Goal: Task Accomplishment & Management: Complete application form

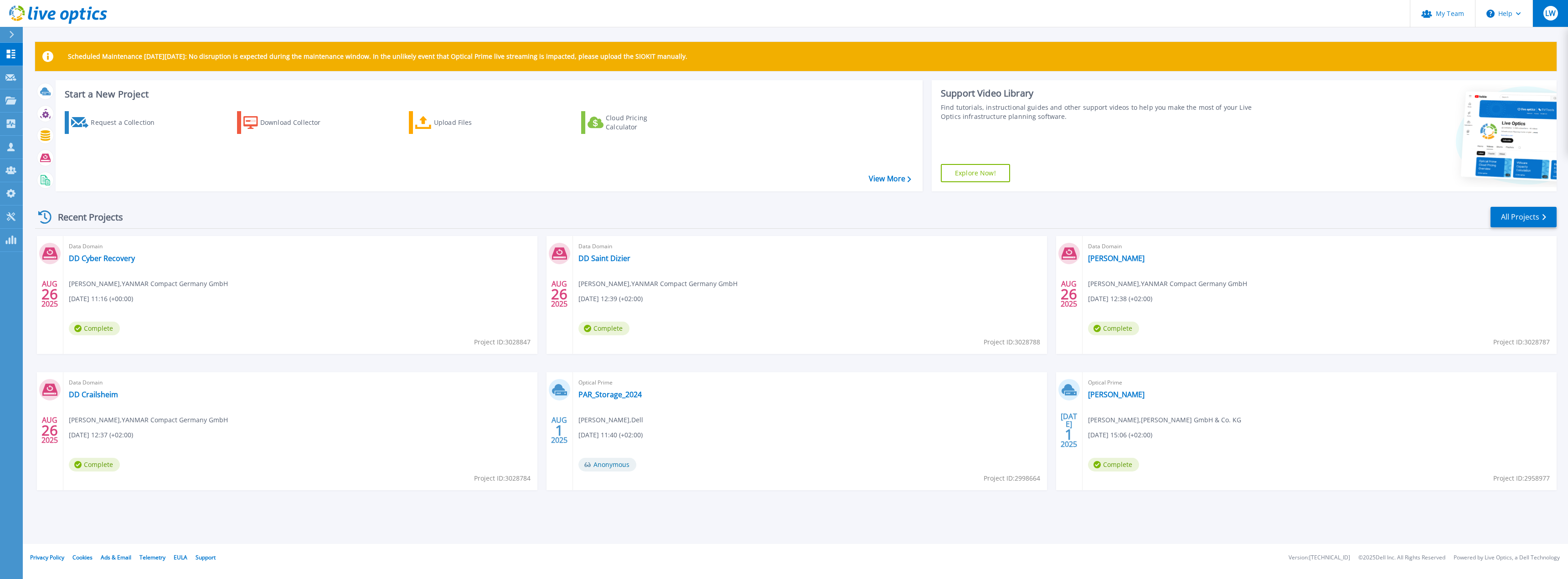
click at [1551, 15] on span "LW" at bounding box center [1550, 13] width 11 height 7
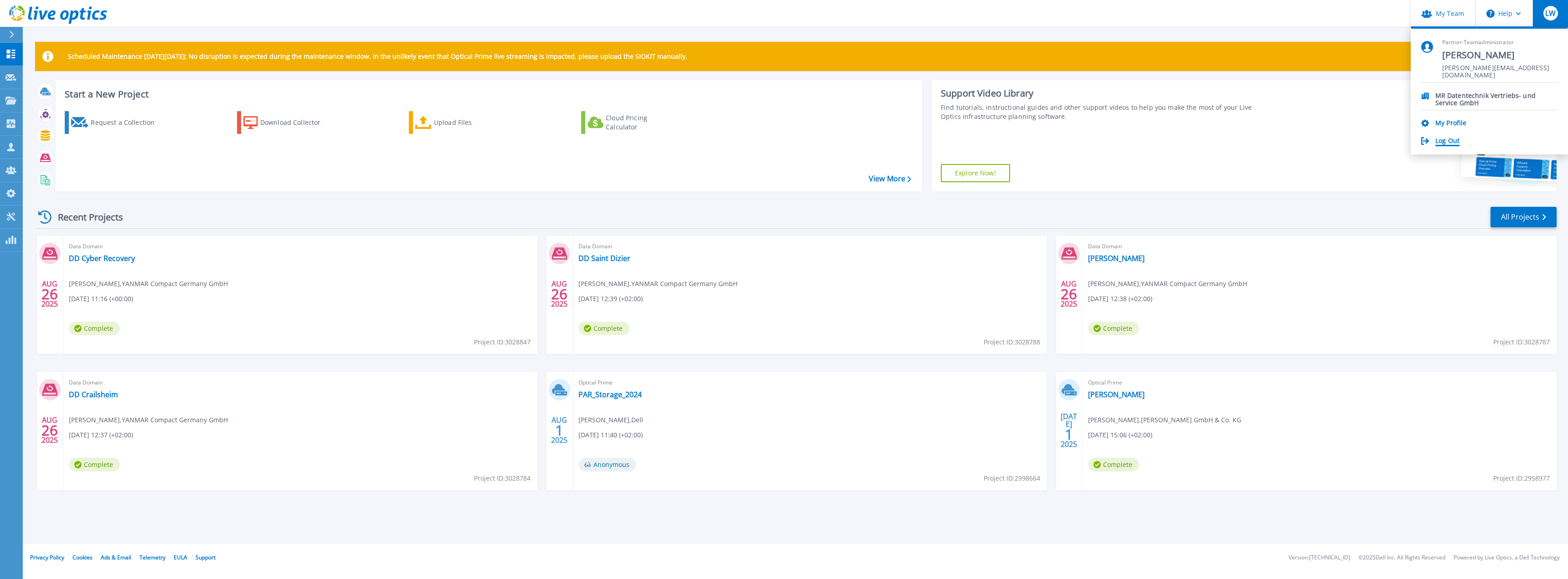
click at [1452, 142] on link "Log Out" at bounding box center [1447, 141] width 24 height 9
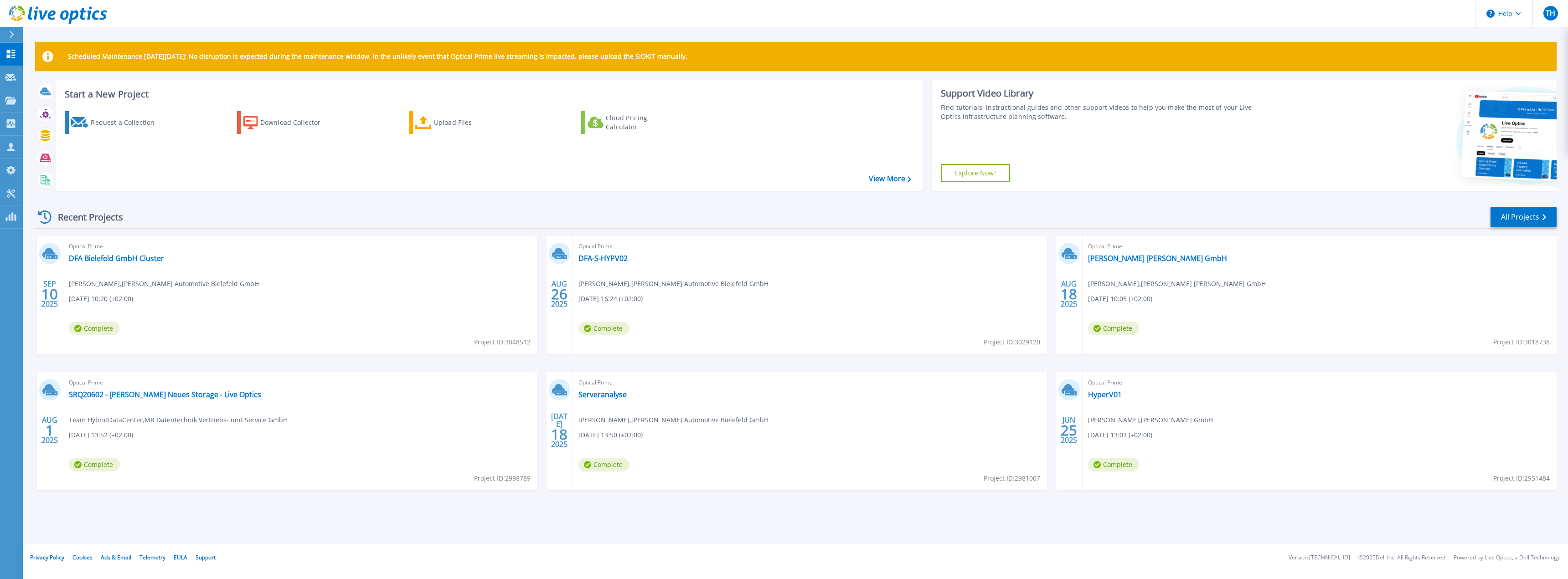
drag, startPoint x: 94, startPoint y: 127, endPoint x: 128, endPoint y: 4, distance: 127.6
click at [94, 127] on div "Request a Collection" at bounding box center [127, 123] width 73 height 18
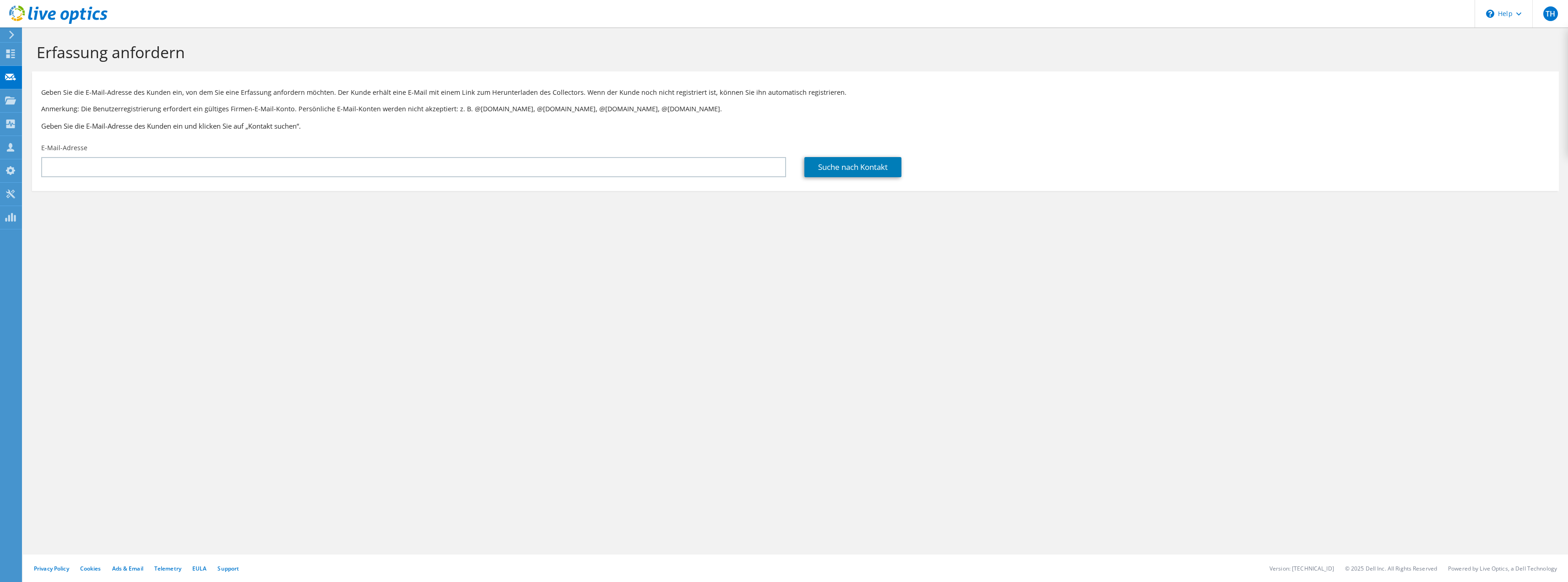
click at [624, 179] on div "E-Mail-Adresse" at bounding box center [414, 160] width 763 height 43
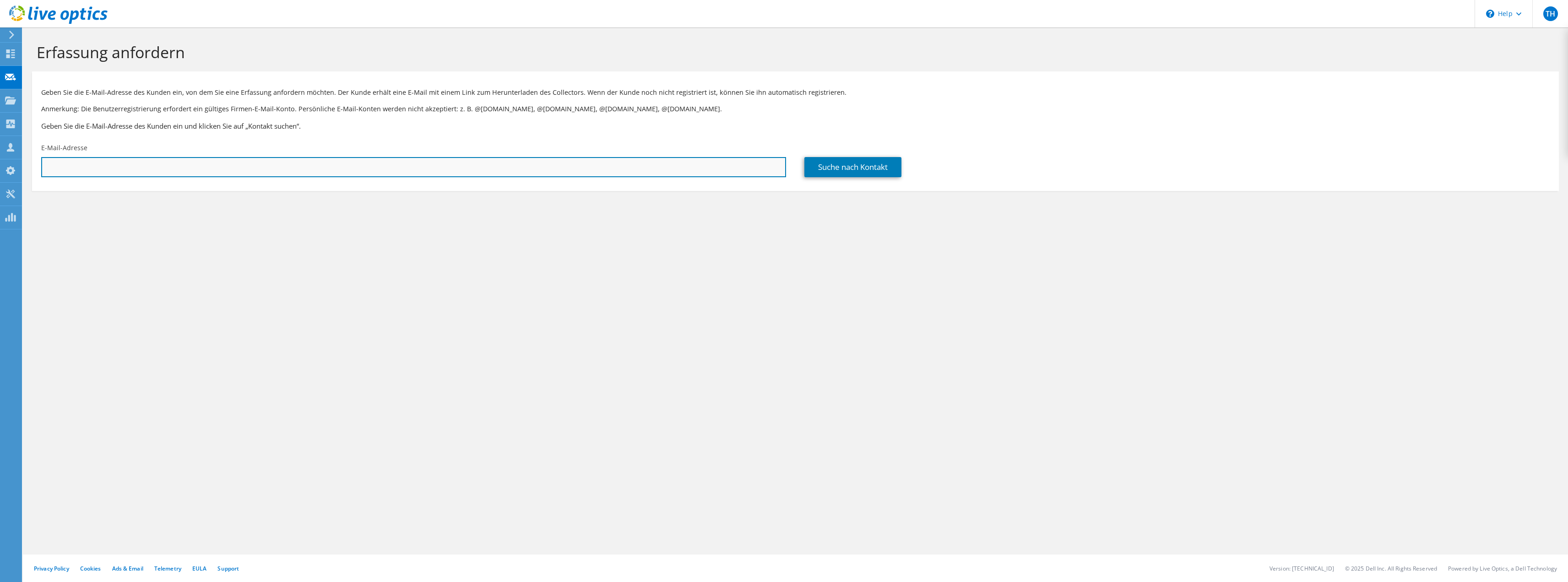
click at [634, 164] on input "text" at bounding box center [413, 167] width 745 height 20
paste input "stefan.fink@hoechstadt.de"
type input "stefan.fink@hoechstadt.de"
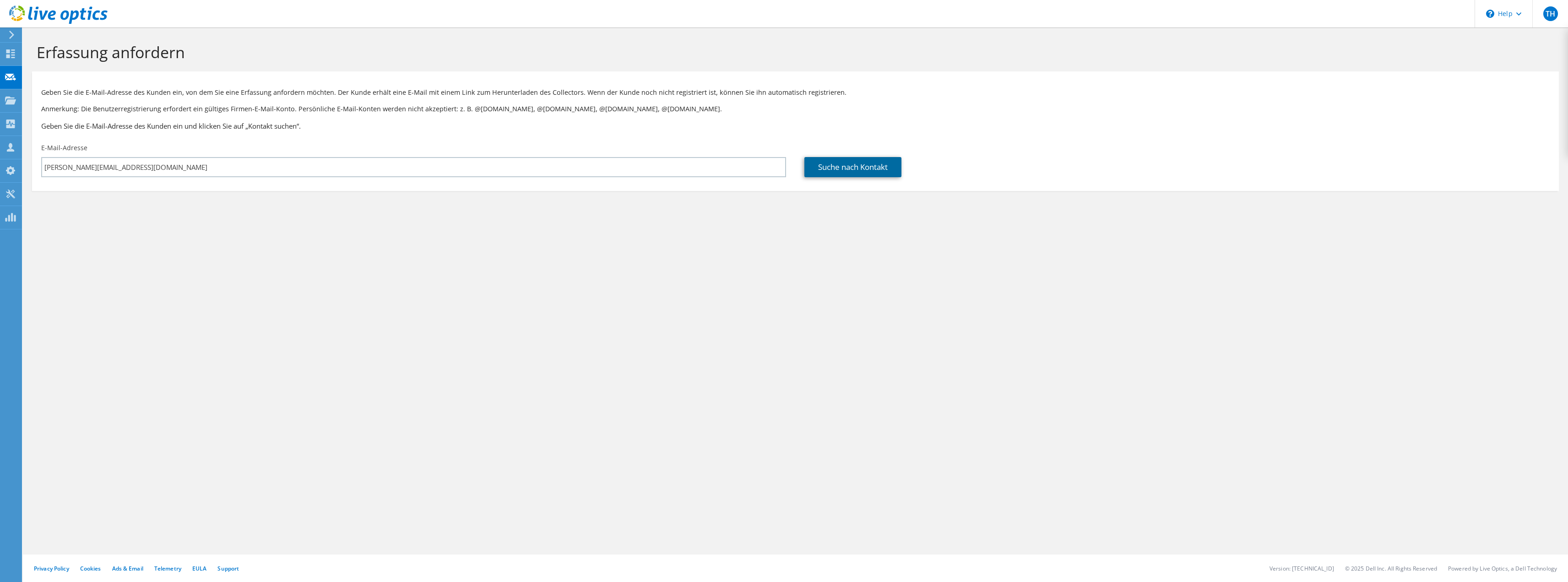
click at [827, 162] on link "Suche nach Kontakt" at bounding box center [853, 167] width 97 height 20
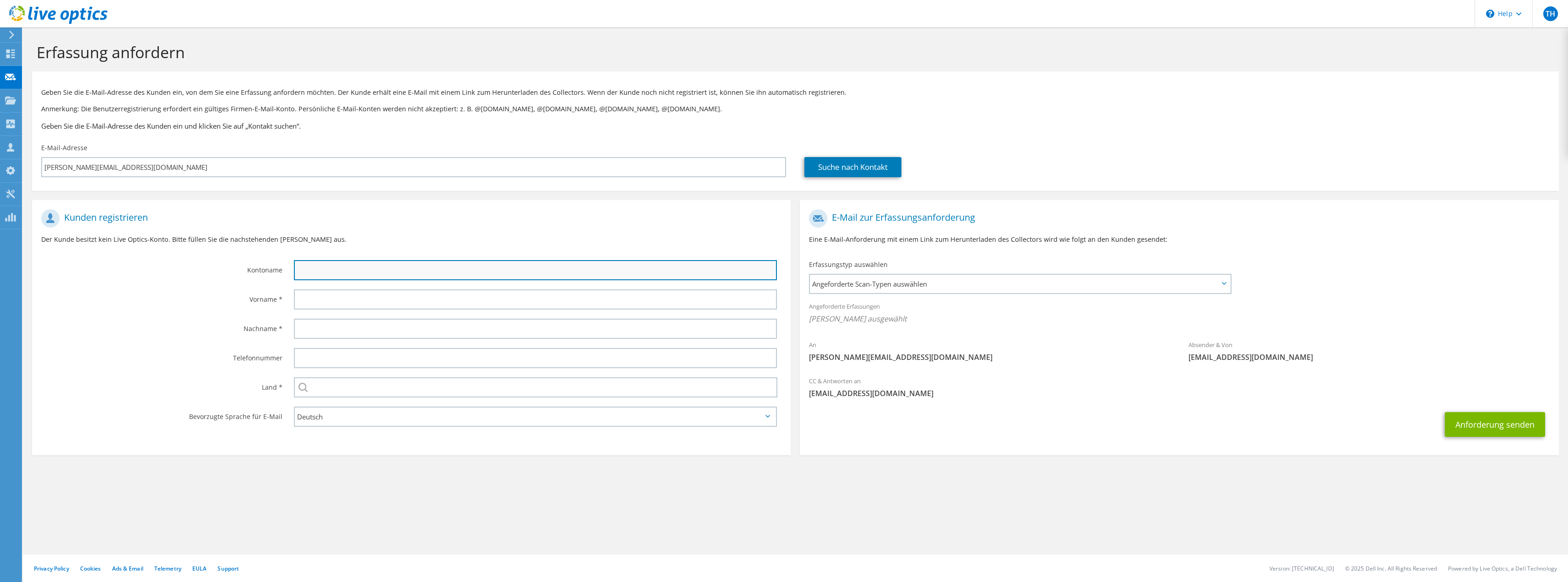
click at [535, 268] on input "text" at bounding box center [535, 270] width 483 height 20
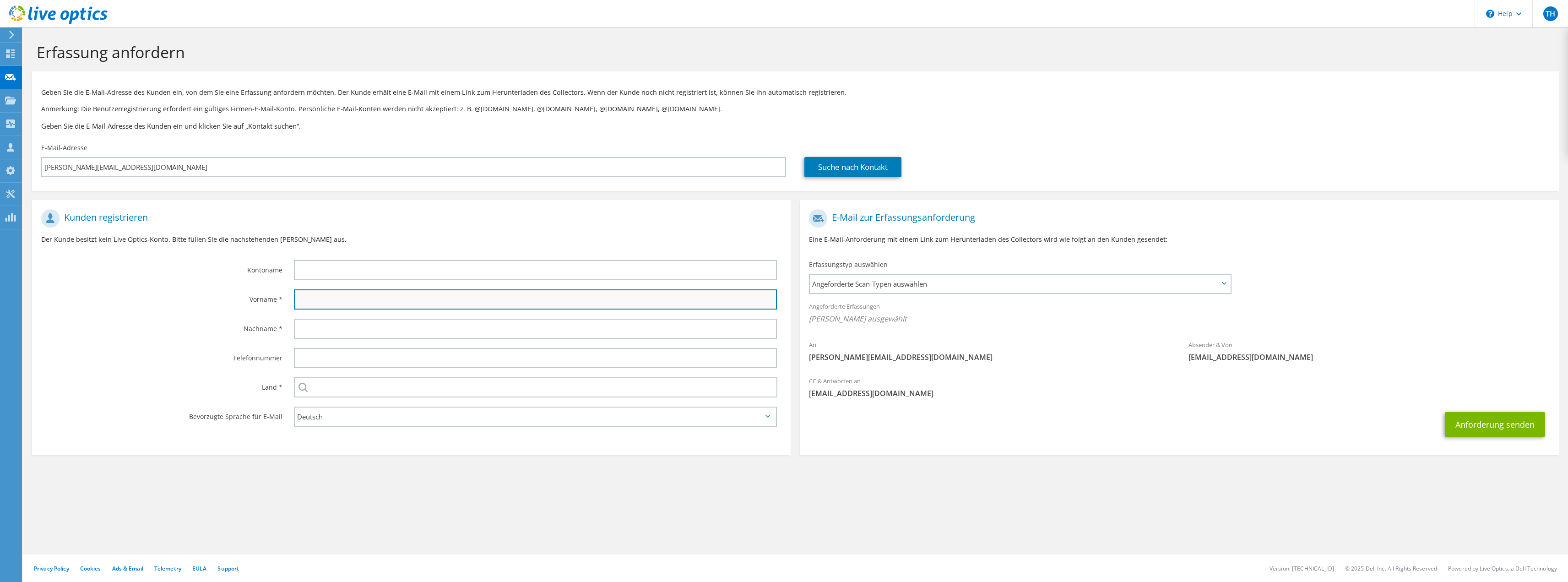
click at [321, 301] on input "text" at bounding box center [535, 299] width 483 height 20
paste input "stefan.fink@hoechstadt.de"
drag, startPoint x: 341, startPoint y: 298, endPoint x: 622, endPoint y: 327, distance: 282.5
click at [622, 327] on section "Kunden registrieren Der Kunde besitzt kein Live Optics-Konto. Bitte füllen Sie …" at bounding box center [412, 328] width 759 height 255
drag, startPoint x: 424, startPoint y: 284, endPoint x: 254, endPoint y: 295, distance: 170.4
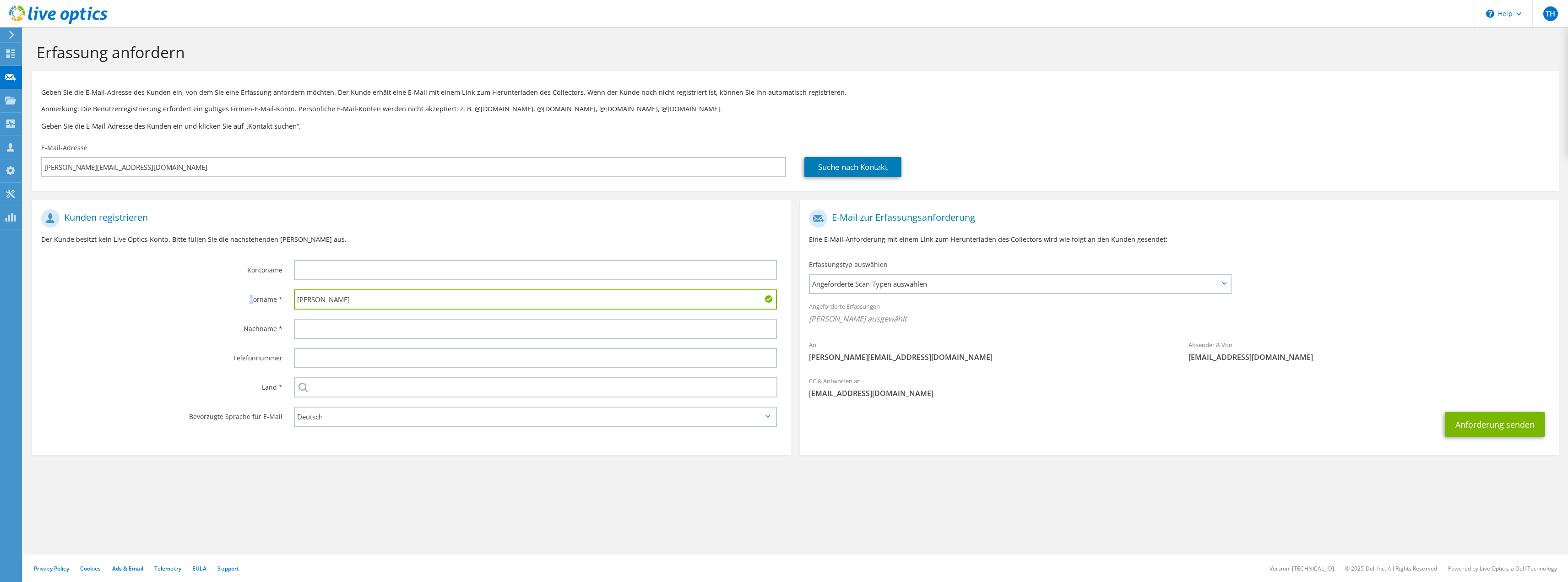
click at [254, 295] on section "Kunden registrieren Der Kunde besitzt kein Live Optics-Konto. Bitte füllen Sie …" at bounding box center [412, 328] width 759 height 255
drag, startPoint x: 334, startPoint y: 297, endPoint x: 244, endPoint y: 295, distance: 90.0
click at [244, 295] on div "Vorname * stefan" at bounding box center [412, 299] width 759 height 29
type input "Stefan"
type input "Fink"
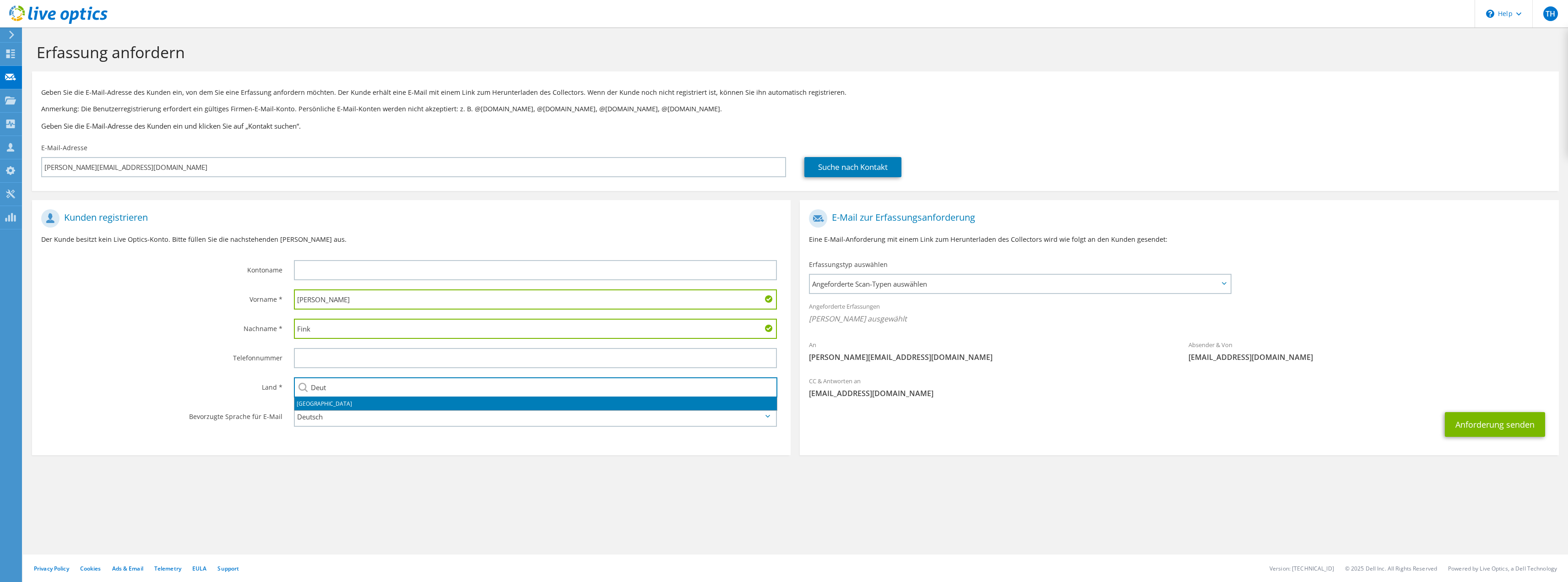
click at [341, 406] on li "[GEOGRAPHIC_DATA]" at bounding box center [536, 403] width 482 height 13
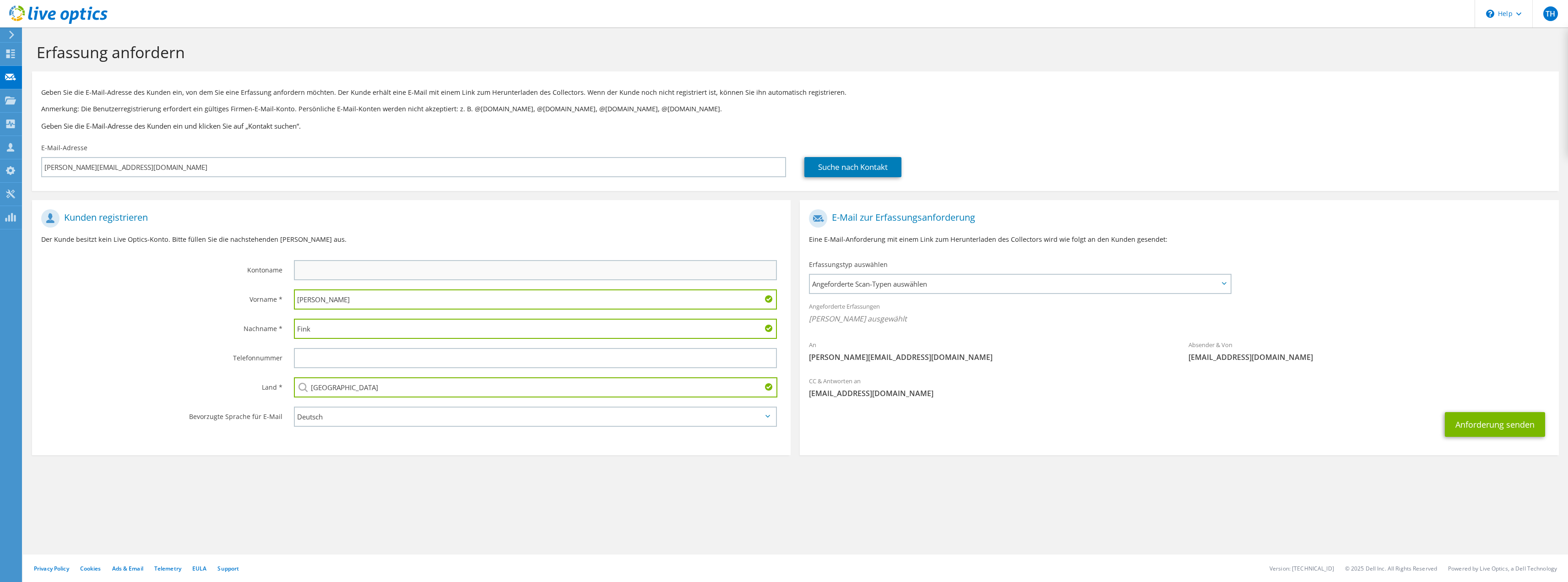
type input "[GEOGRAPHIC_DATA]"
click at [348, 271] on input "text" at bounding box center [535, 270] width 483 height 20
paste input "Stadt Höchstadt an der Aisch"
type input "Stadt Höchstadt an der Aisch"
click at [205, 318] on div "Nachname *" at bounding box center [159, 328] width 253 height 28
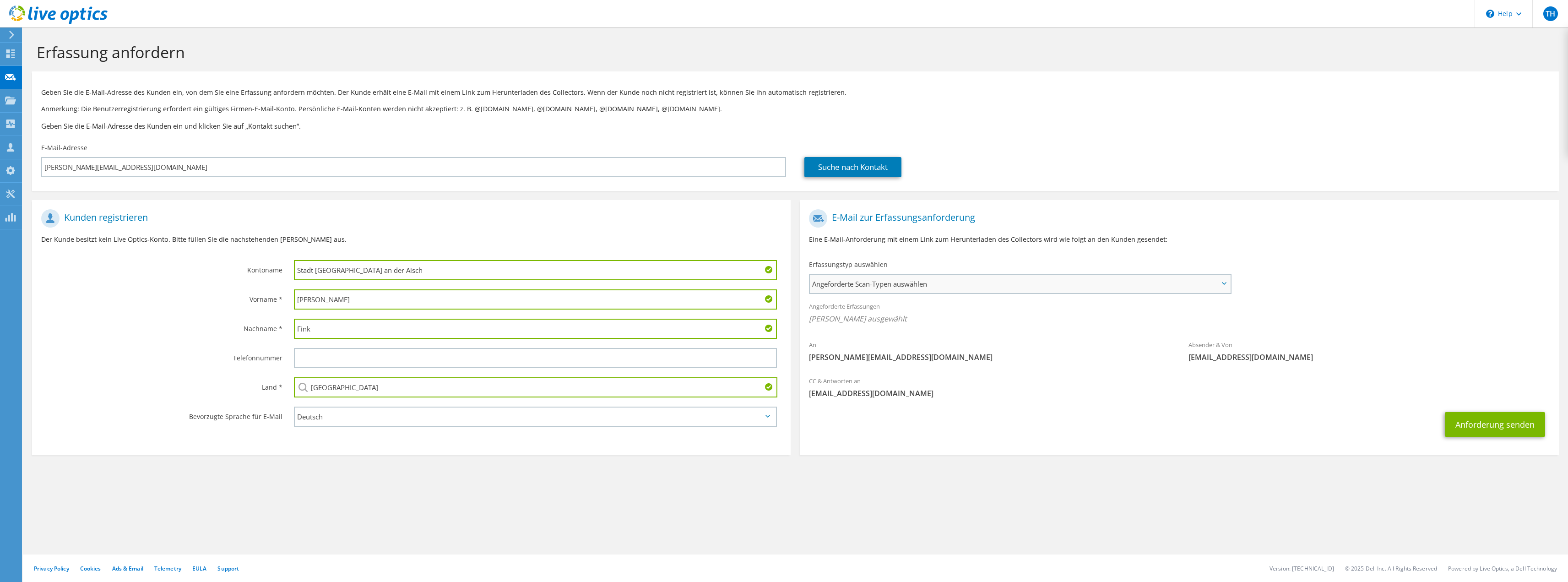
click at [888, 283] on span "Angeforderte Scan-Typen auswählen" at bounding box center [1020, 284] width 420 height 18
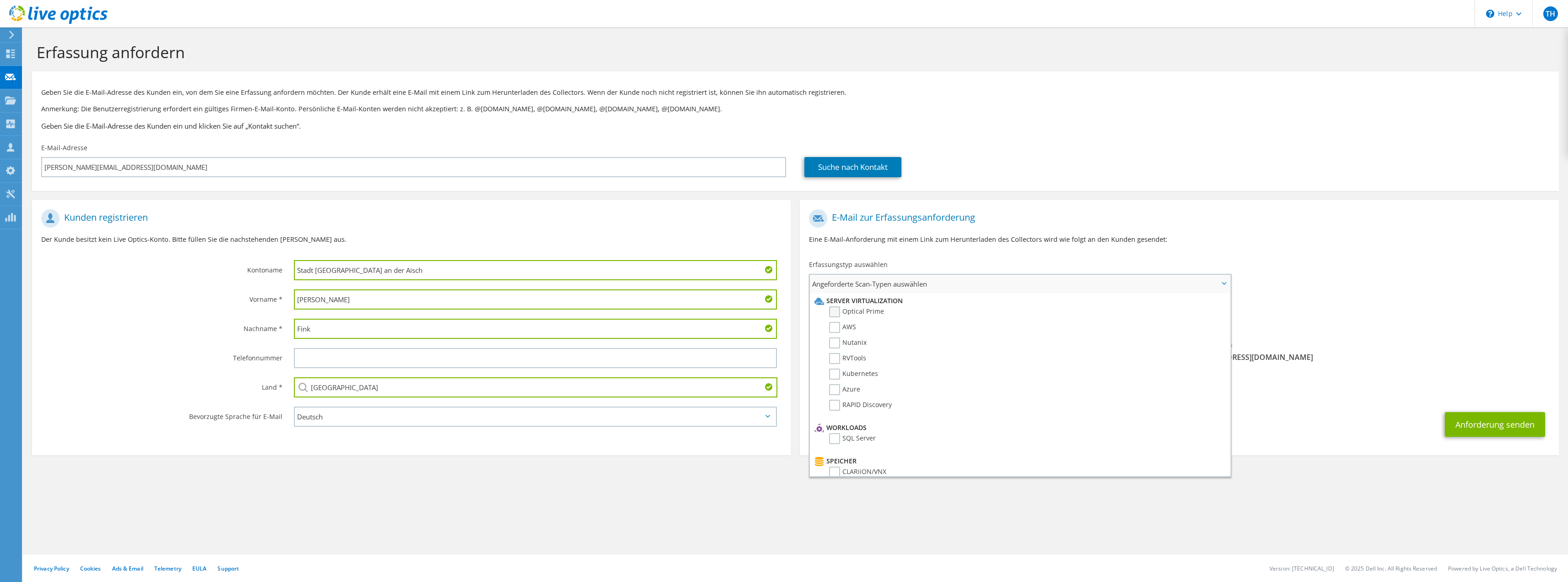
click at [858, 309] on label "Optical Prime" at bounding box center [856, 312] width 55 height 11
click at [0, 0] on input "Optical Prime" at bounding box center [0, 0] width 0 height 0
click at [1306, 258] on div "An stefan.fink@hoechstadt.de Absender & Von liveoptics@liveoptics.com" at bounding box center [1179, 289] width 759 height 169
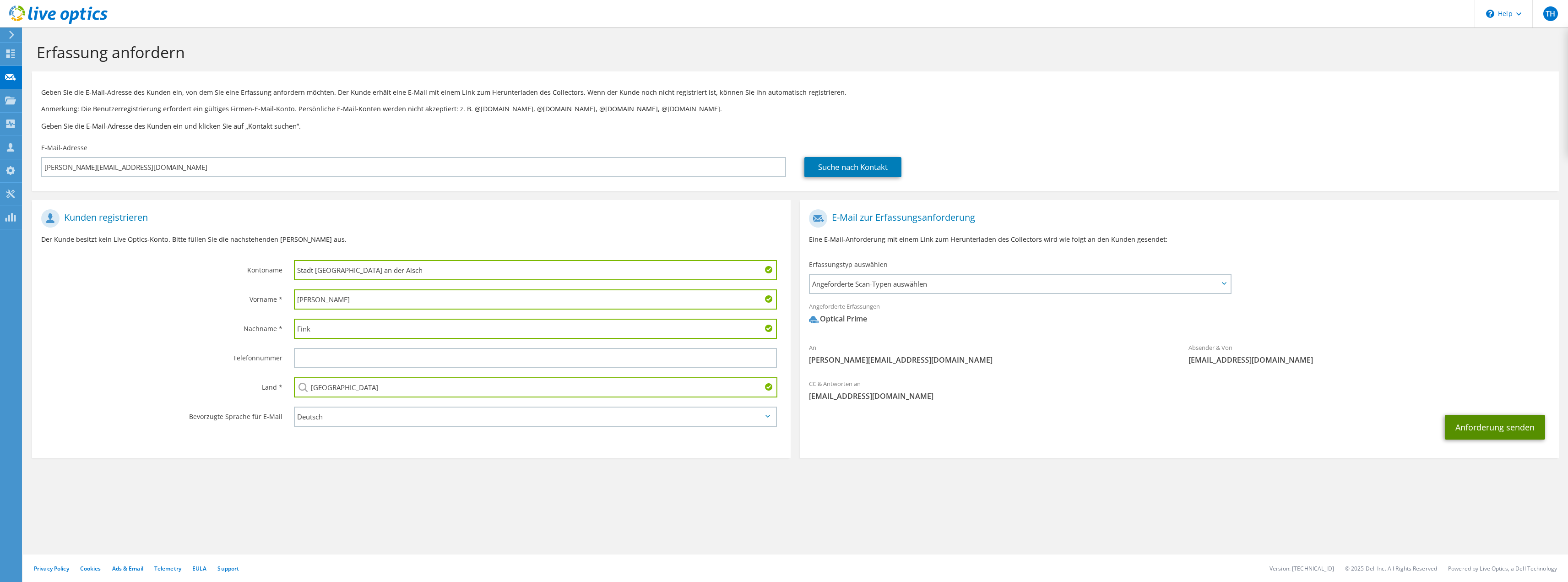
click at [1489, 430] on button "Anforderung senden" at bounding box center [1495, 427] width 100 height 24
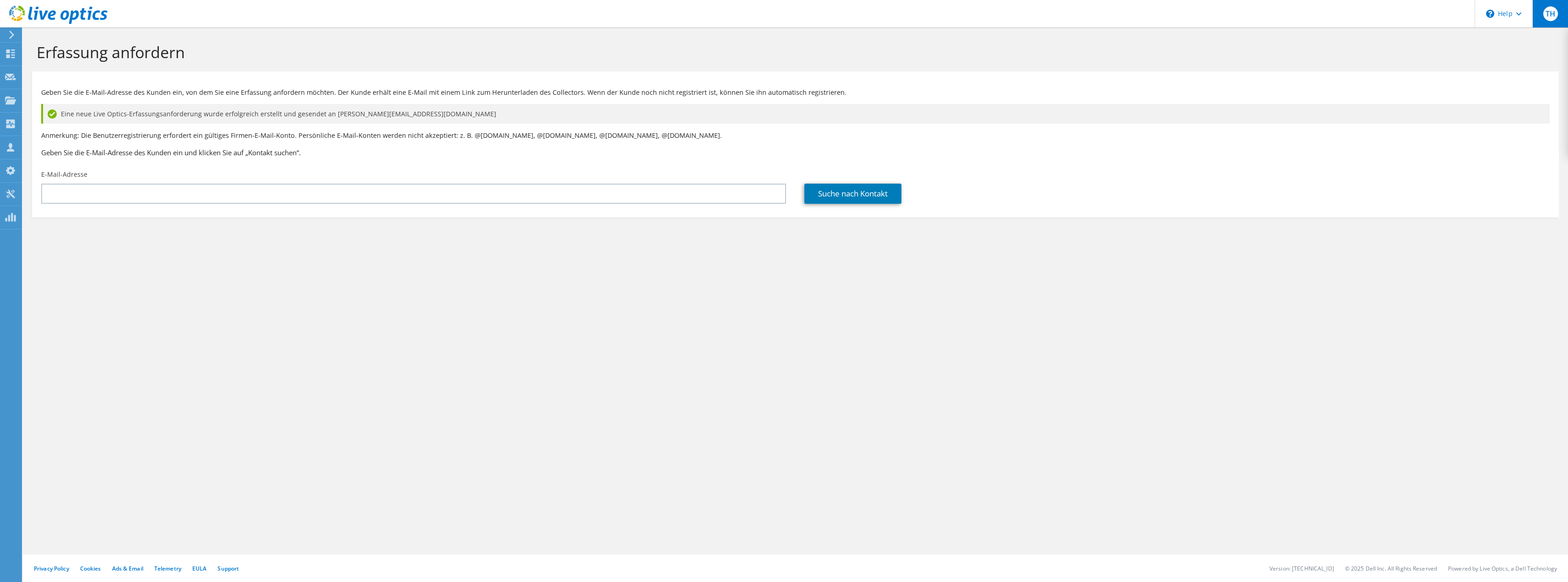
click at [1542, 16] on div "TH" at bounding box center [1550, 14] width 36 height 28
click at [1456, 121] on link "My Profile" at bounding box center [1452, 124] width 32 height 9
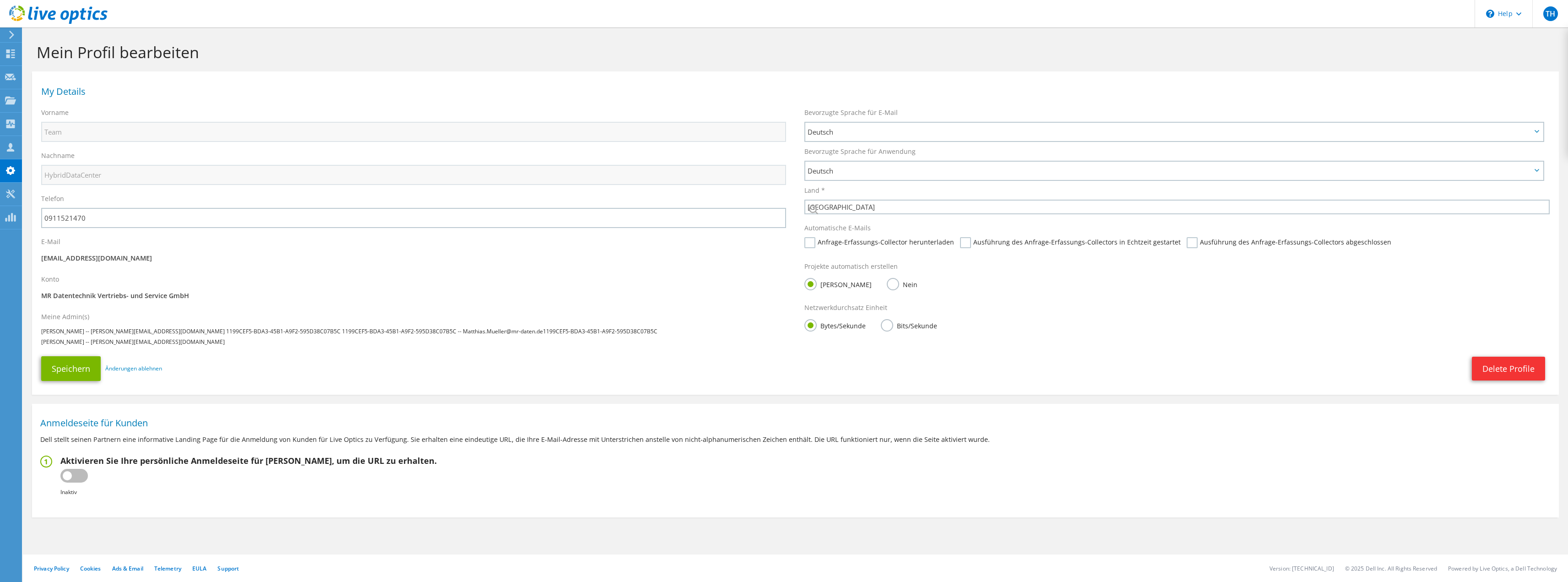
select select "56"
drag, startPoint x: 876, startPoint y: 250, endPoint x: 924, endPoint y: 248, distance: 48.0
click at [876, 250] on label "Anfrage-Erfassungs-Collector herunterladen" at bounding box center [879, 248] width 150 height 11
click at [0, 0] on input "Anfrage-Erfassungs-Collector herunterladen" at bounding box center [0, 0] width 0 height 0
drag, startPoint x: 977, startPoint y: 246, endPoint x: 984, endPoint y: 246, distance: 7.0
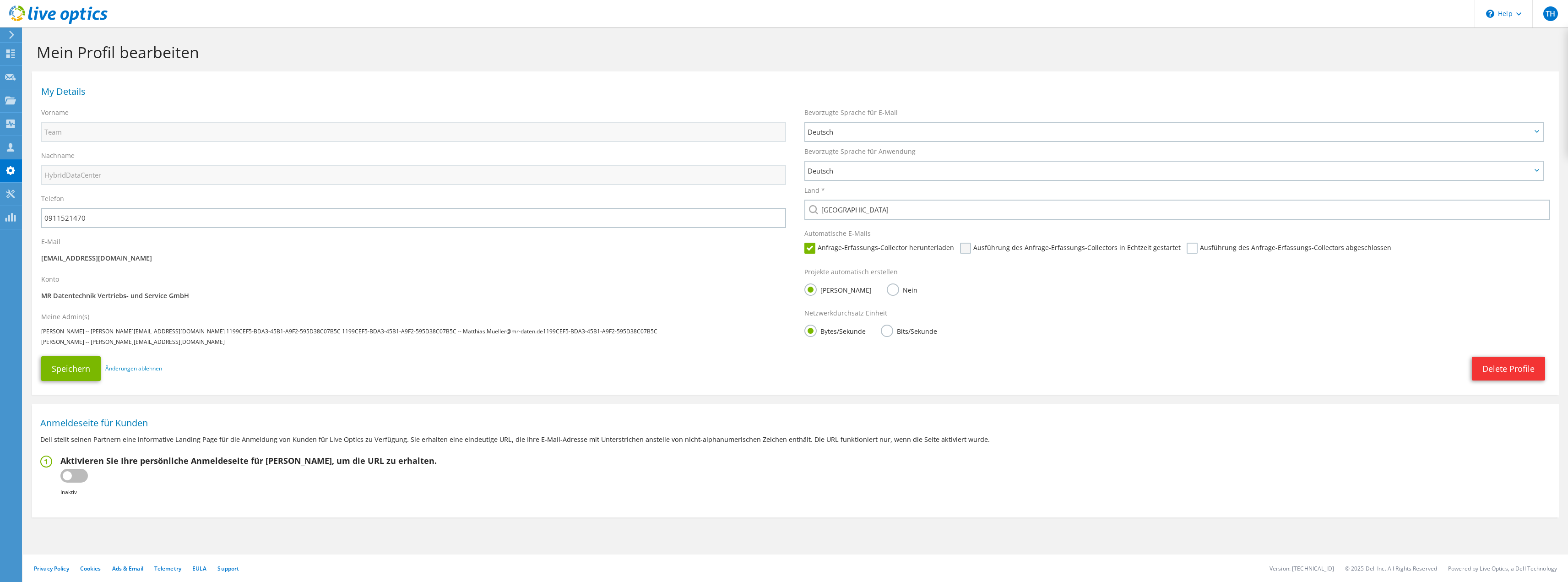
click at [980, 246] on label "Ausführung des Anfrage-Erfassungs-Collectors in Echtzeit gestartet" at bounding box center [1070, 248] width 221 height 11
click at [1226, 244] on label "Ausführung des Anfrage-Erfassungs-Collectors abgeschlossen" at bounding box center [1289, 248] width 205 height 11
click at [0, 0] on input "Ausführung des Anfrage-Erfassungs-Collectors abgeschlossen" at bounding box center [0, 0] width 0 height 0
click at [992, 250] on label "Ausführung des Anfrage-Erfassungs-Collectors in Echtzeit gestartet" at bounding box center [1070, 248] width 221 height 11
click at [0, 0] on input "Ausführung des Anfrage-Erfassungs-Collectors in Echtzeit gestartet" at bounding box center [0, 0] width 0 height 0
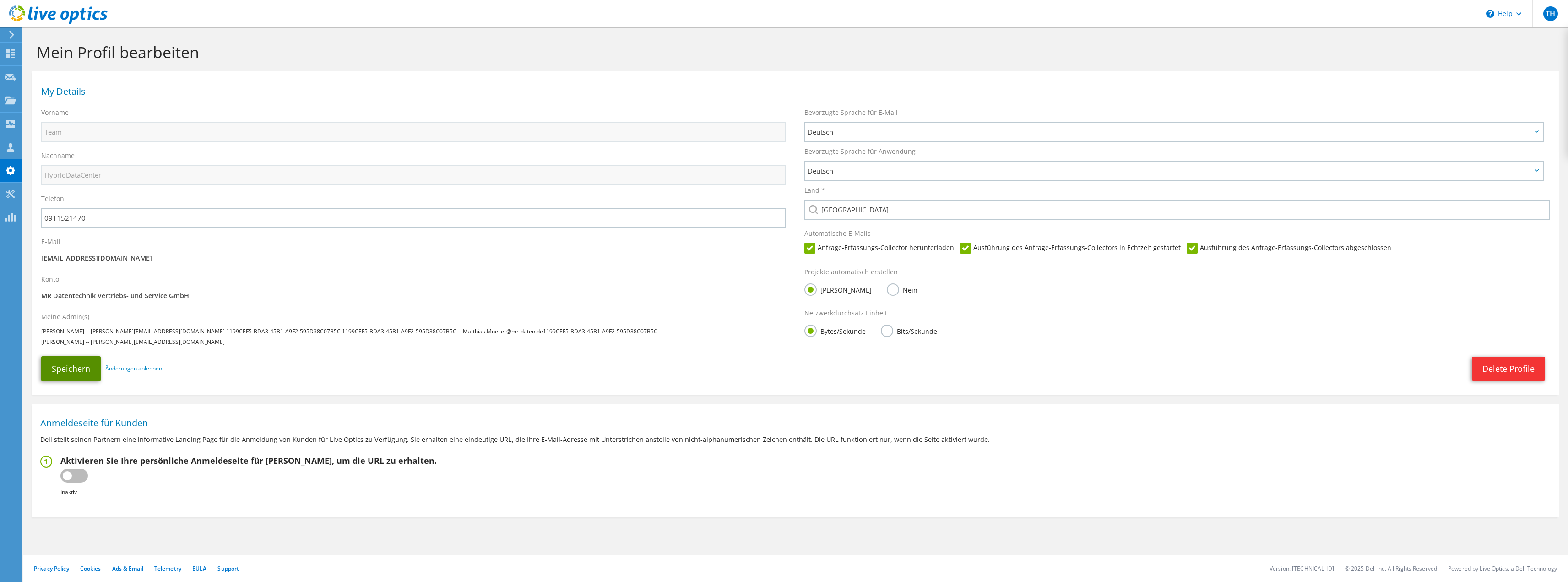
click at [79, 366] on button "Speichern" at bounding box center [71, 368] width 59 height 24
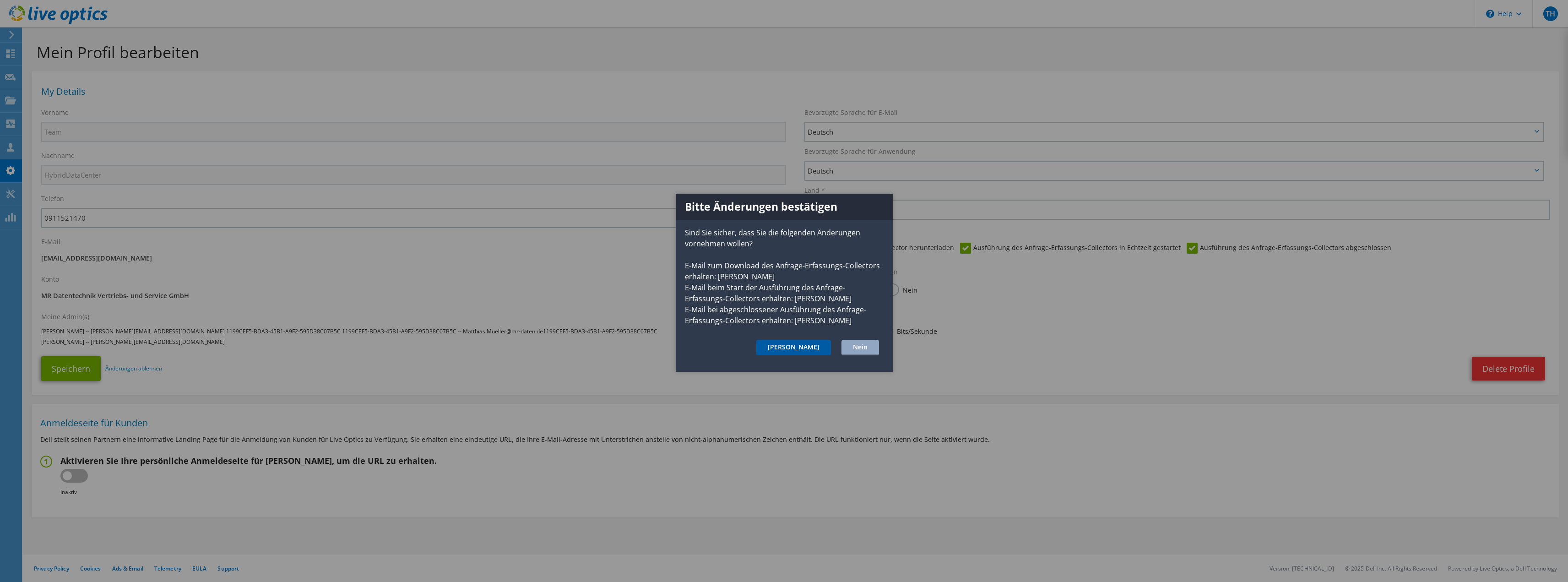
click at [813, 347] on button "Ja" at bounding box center [794, 347] width 75 height 16
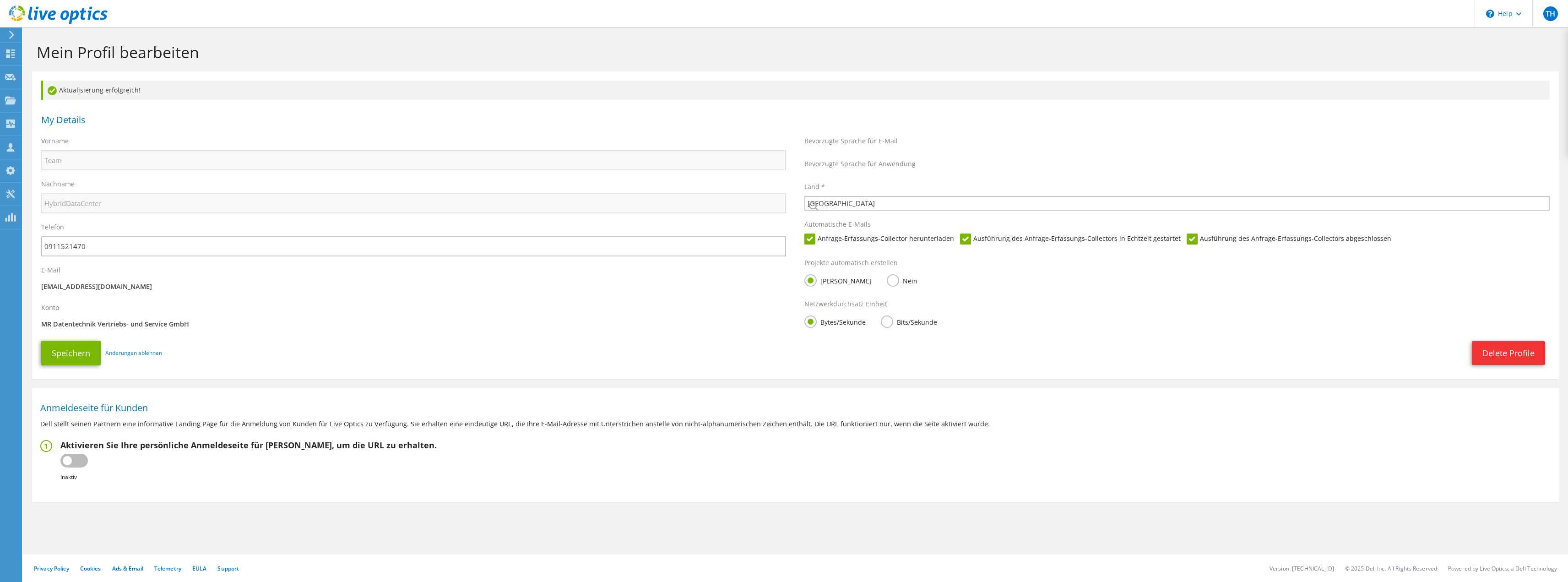
select select "56"
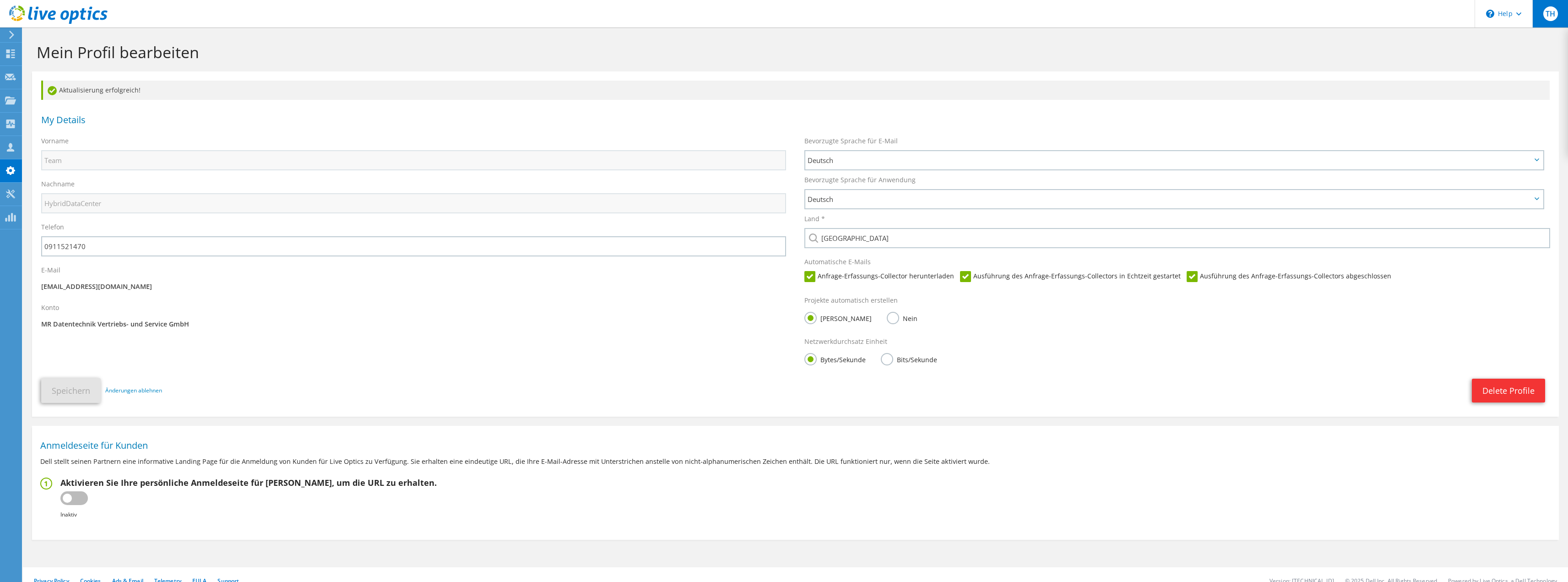
click at [1556, 18] on span "TH" at bounding box center [1551, 14] width 15 height 15
click at [1438, 143] on link "Log Out" at bounding box center [1448, 142] width 26 height 9
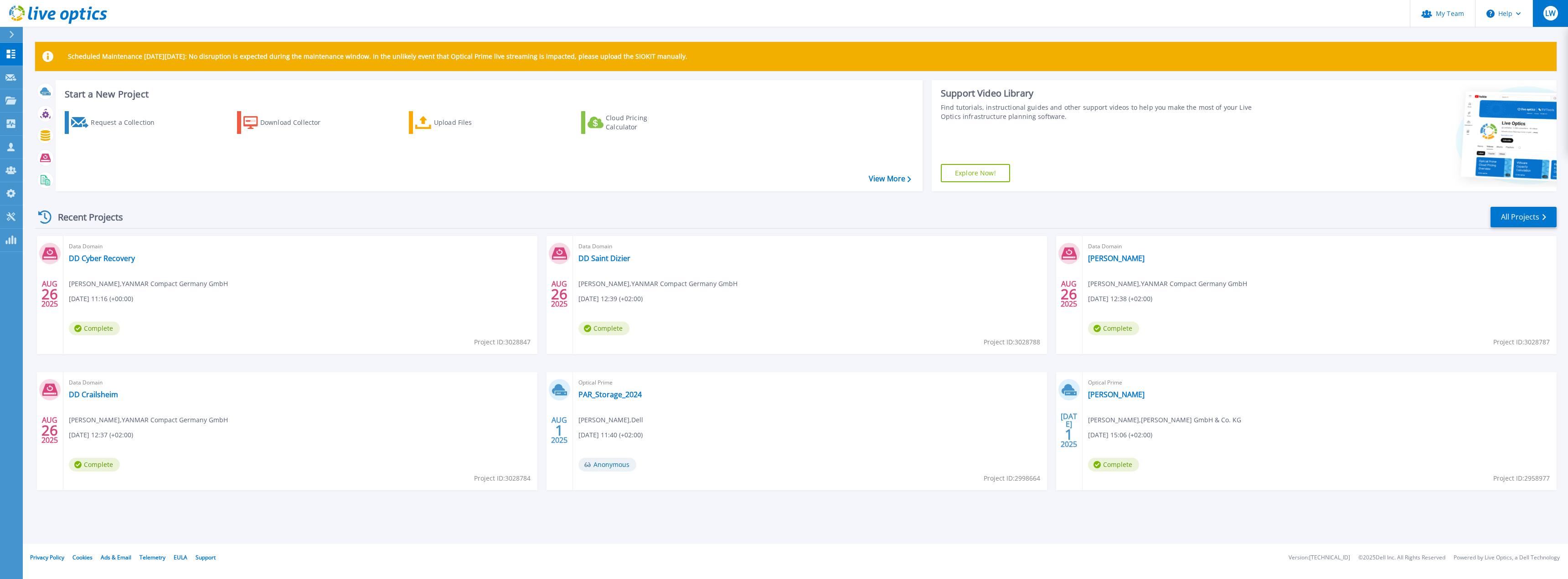
click at [1544, 5] on button "LW" at bounding box center [1550, 13] width 36 height 27
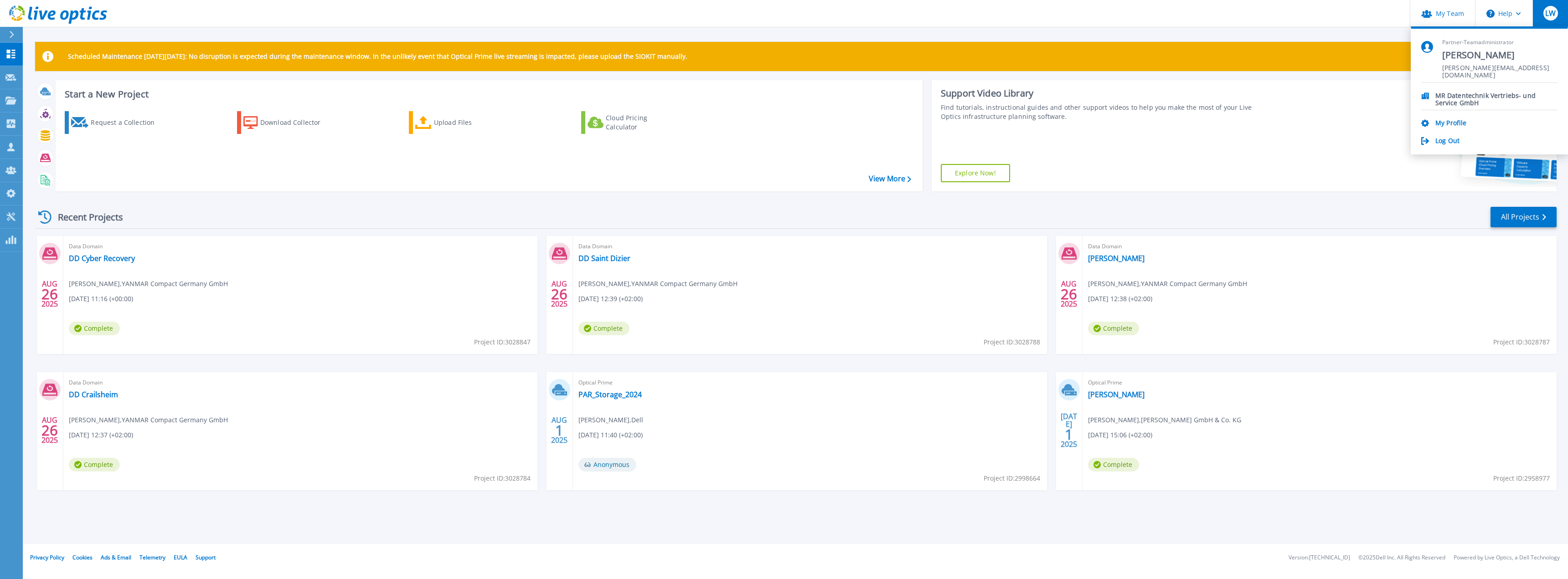
click at [1434, 124] on div "My Profile" at bounding box center [1489, 124] width 136 height 9
click at [1440, 124] on link "My Profile" at bounding box center [1450, 124] width 31 height 9
